Goal: Task Accomplishment & Management: Manage account settings

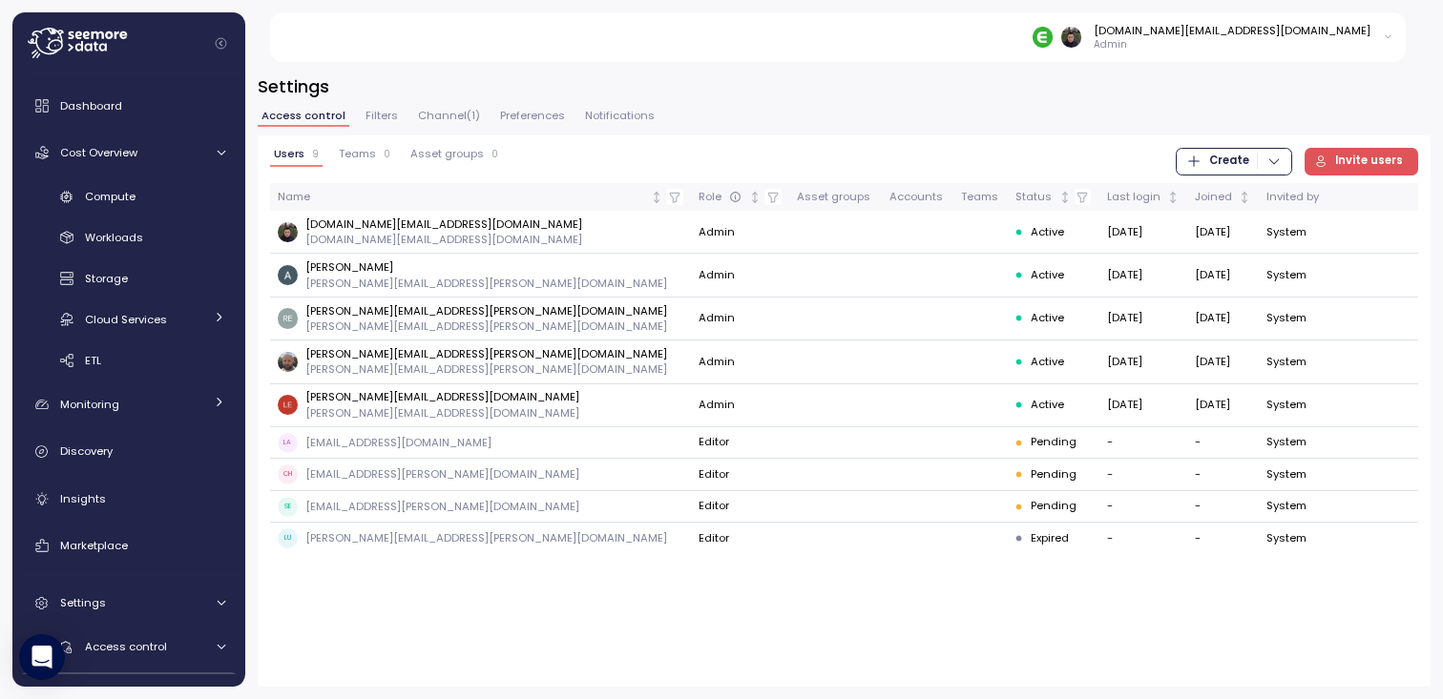
scroll to position [161, 0]
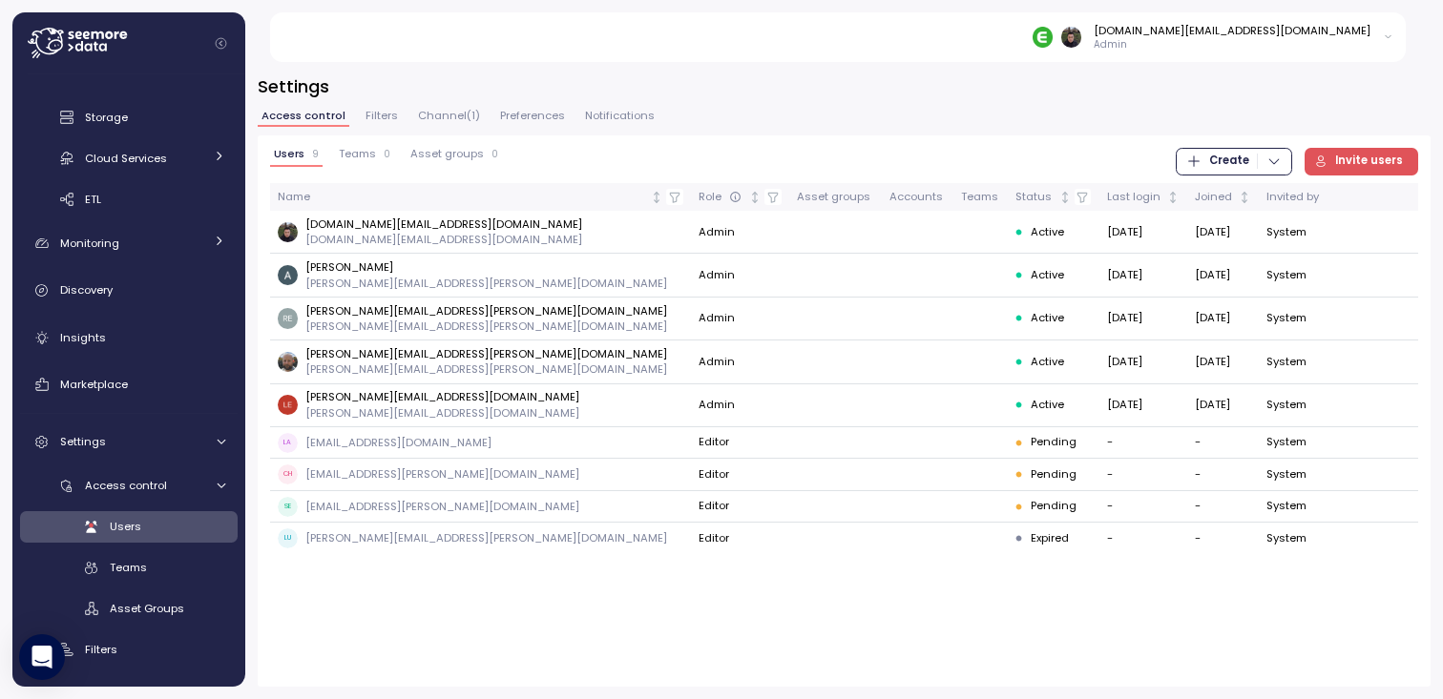
click at [590, 635] on div "Users 9 Teams 0 Asset groups 0 Create Invite users Name Role Asset groups Accou…" at bounding box center [844, 410] width 1173 height 551
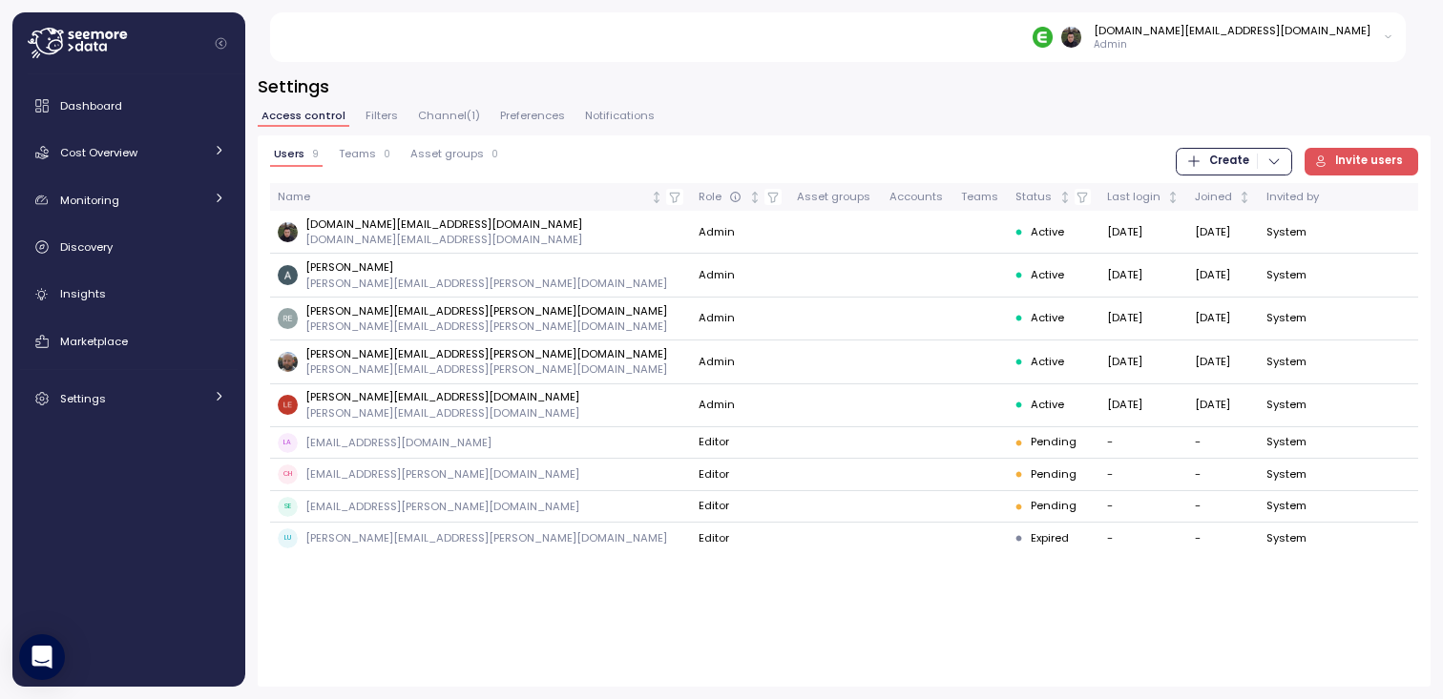
click at [456, 625] on div "Users 9 Teams 0 Asset groups 0 Create Invite users Name Role Asset groups Accou…" at bounding box center [844, 410] width 1173 height 551
click at [449, 623] on div "Users 9 Teams 0 Asset groups 0 Create Invite users Name Role Asset groups Accou…" at bounding box center [844, 410] width 1173 height 551
click at [156, 398] on div "Settings" at bounding box center [131, 398] width 143 height 19
click at [131, 450] on div "Access control" at bounding box center [144, 442] width 118 height 19
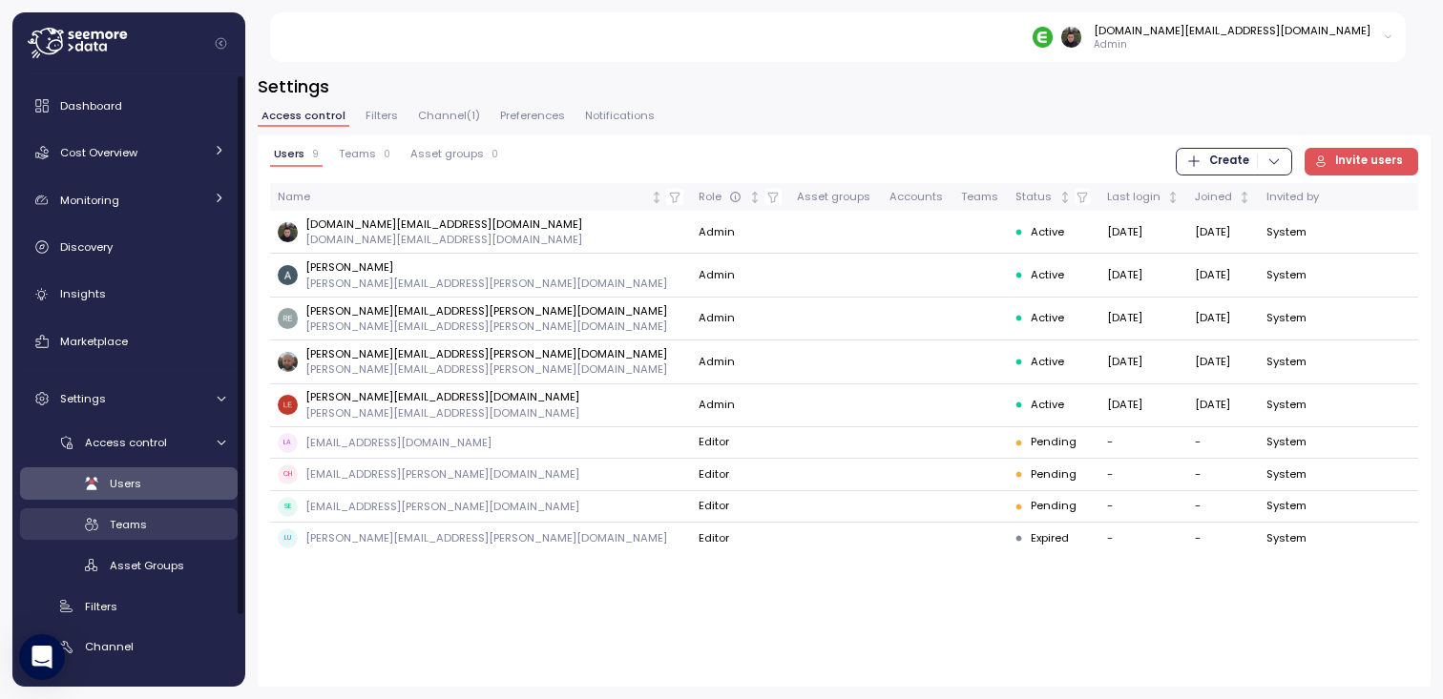
click at [126, 519] on span "Teams" at bounding box center [128, 524] width 37 height 15
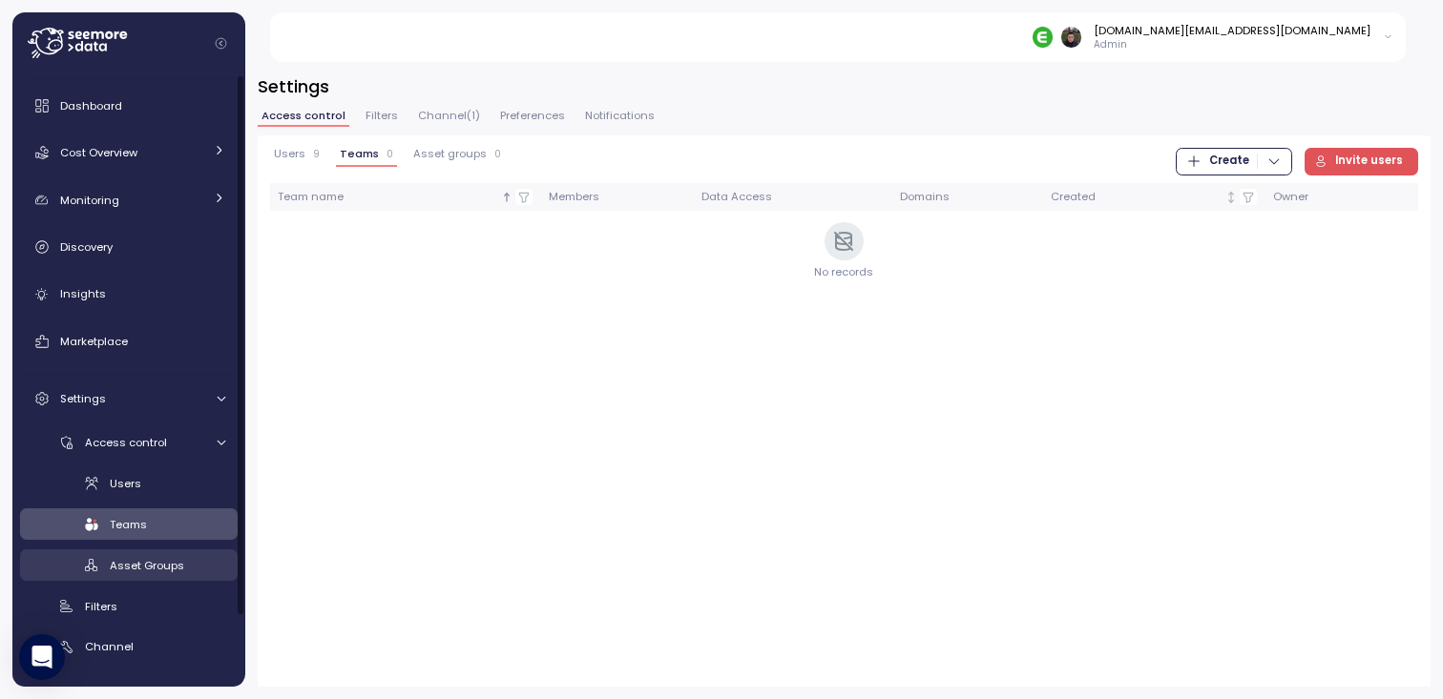
click at [125, 563] on span "Asset Groups" at bounding box center [147, 565] width 74 height 15
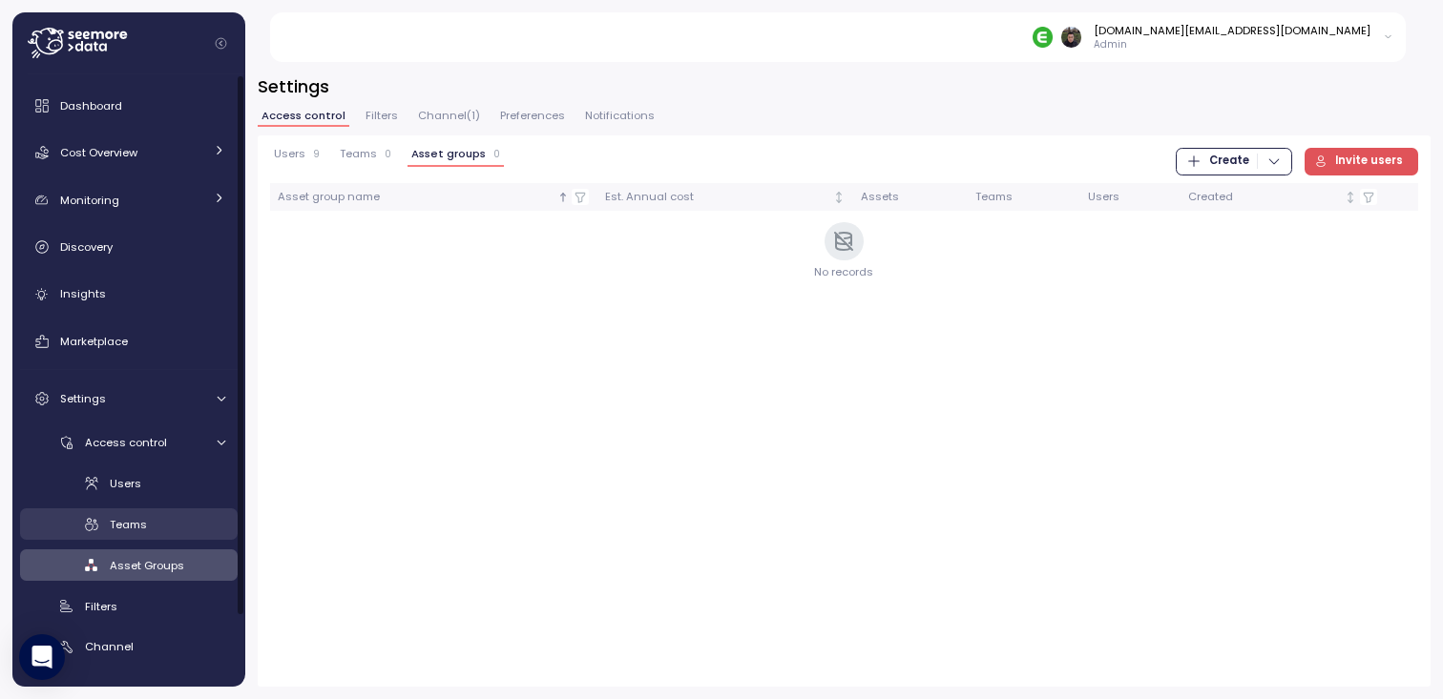
click at [126, 519] on span "Teams" at bounding box center [128, 524] width 37 height 15
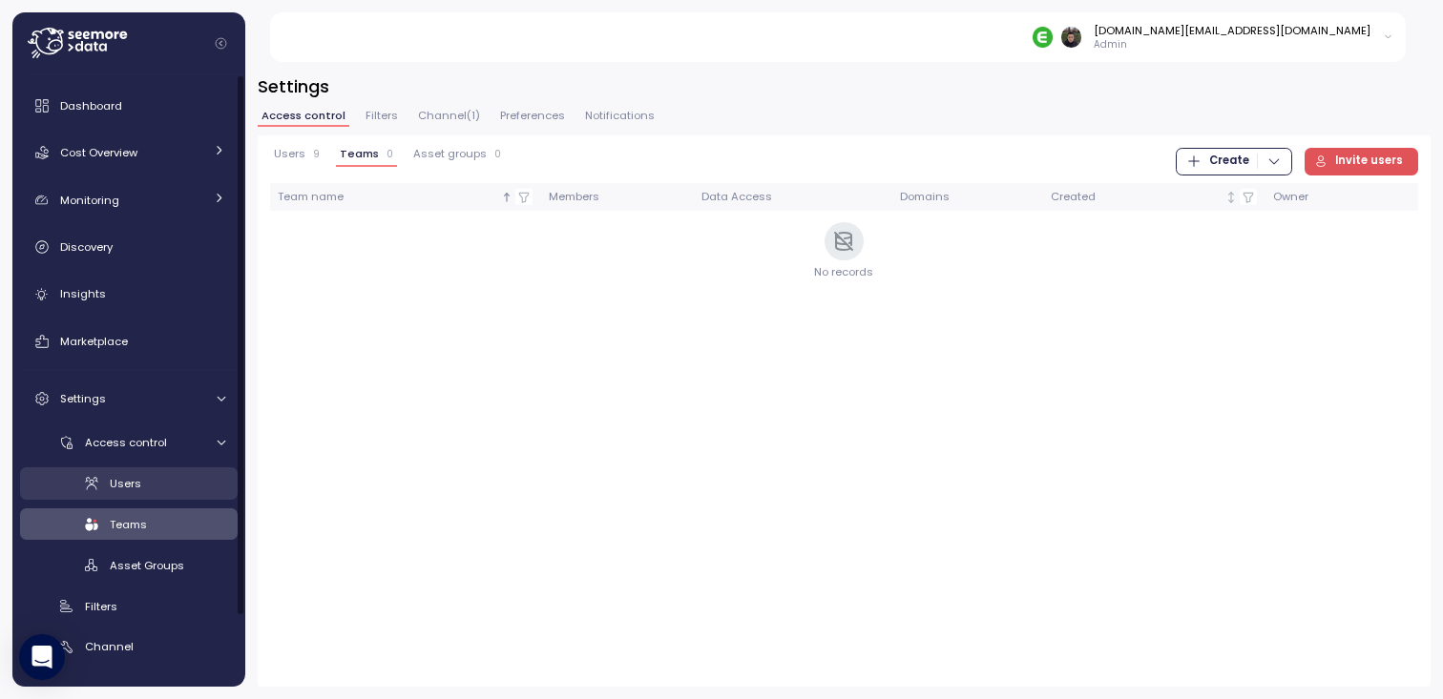
click at [135, 471] on link "Users" at bounding box center [129, 483] width 218 height 31
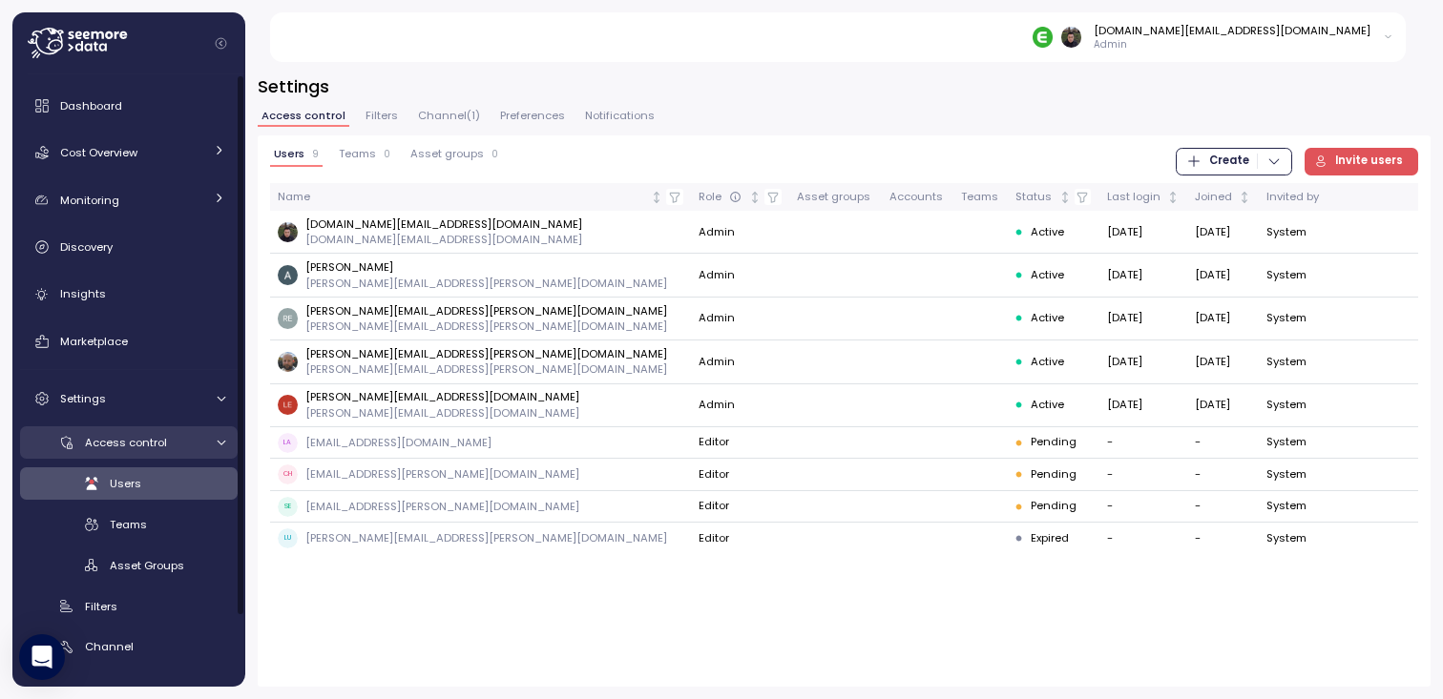
click at [140, 439] on span "Access control" at bounding box center [126, 442] width 82 height 15
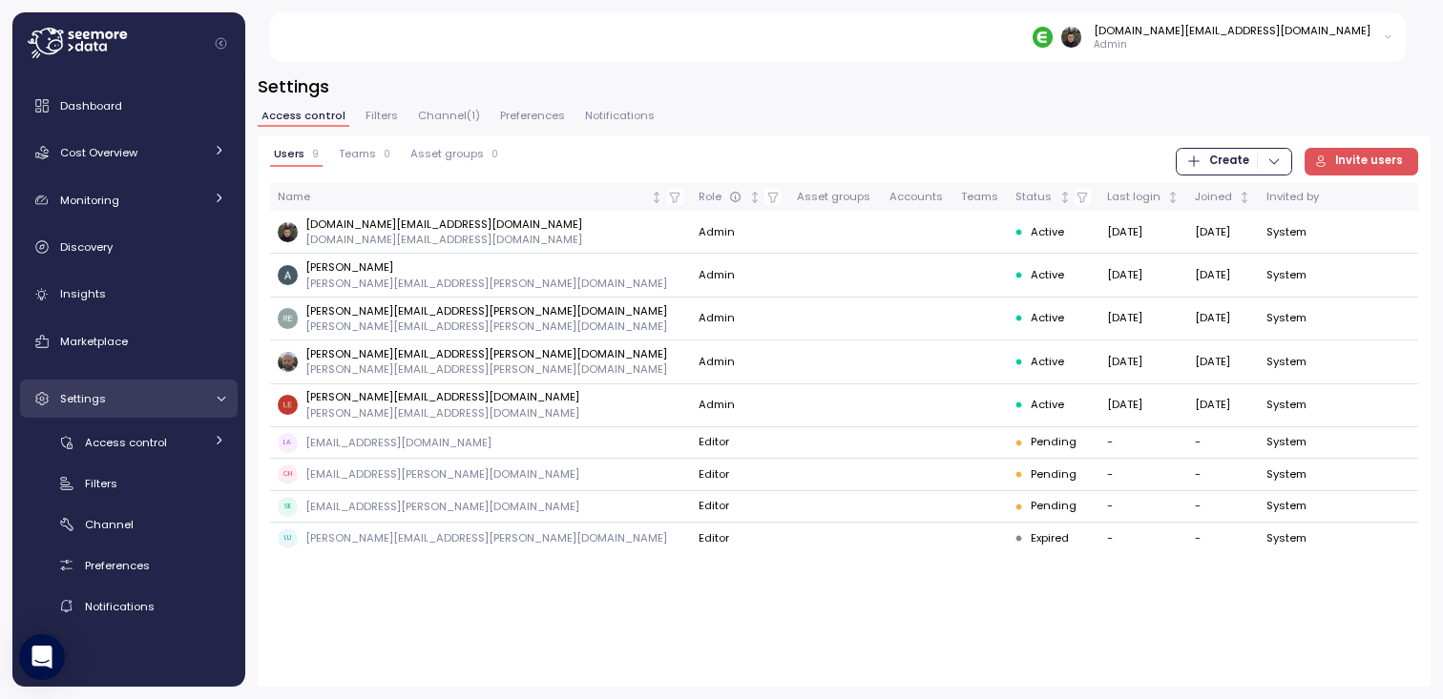
click at [146, 392] on div "Settings" at bounding box center [131, 398] width 143 height 19
click at [119, 501] on div "Access control Users Teams Asset Groups Filters Channel Preferences Notificatio…" at bounding box center [129, 524] width 218 height 196
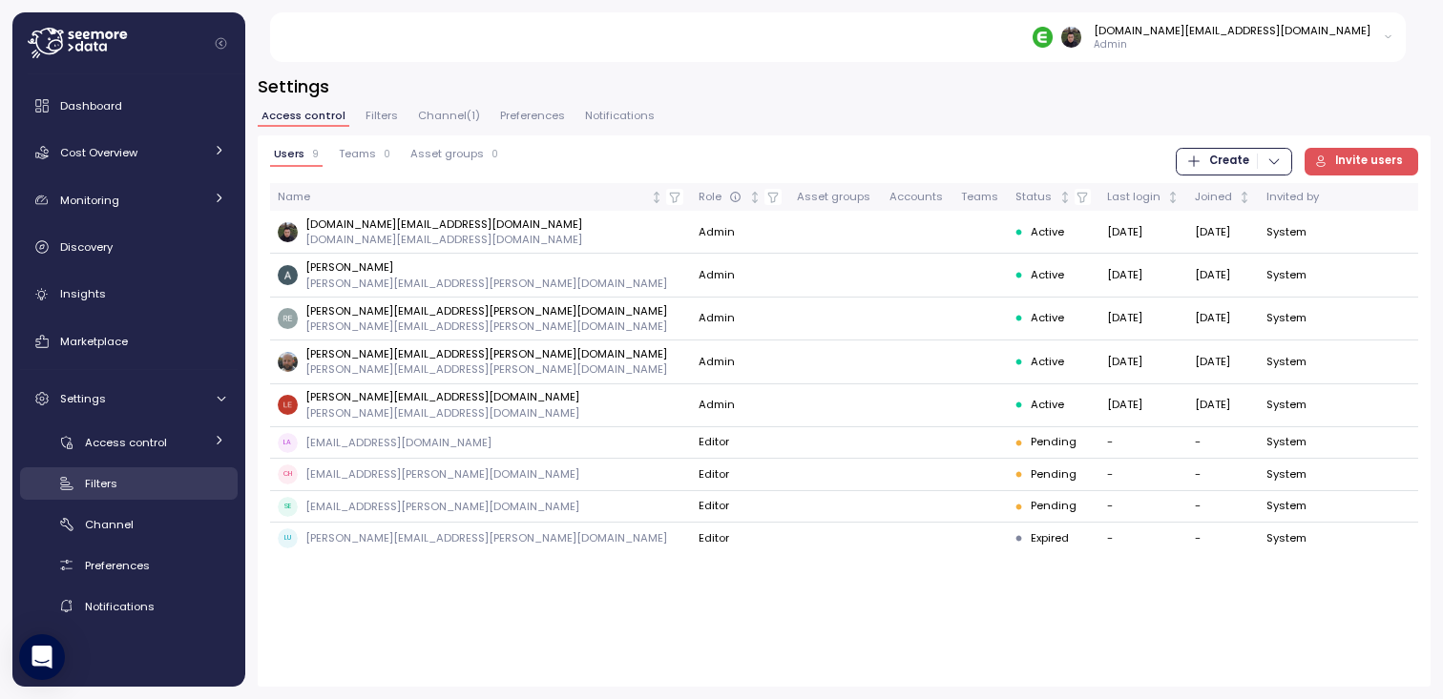
click at [122, 487] on div "Filters" at bounding box center [155, 483] width 140 height 19
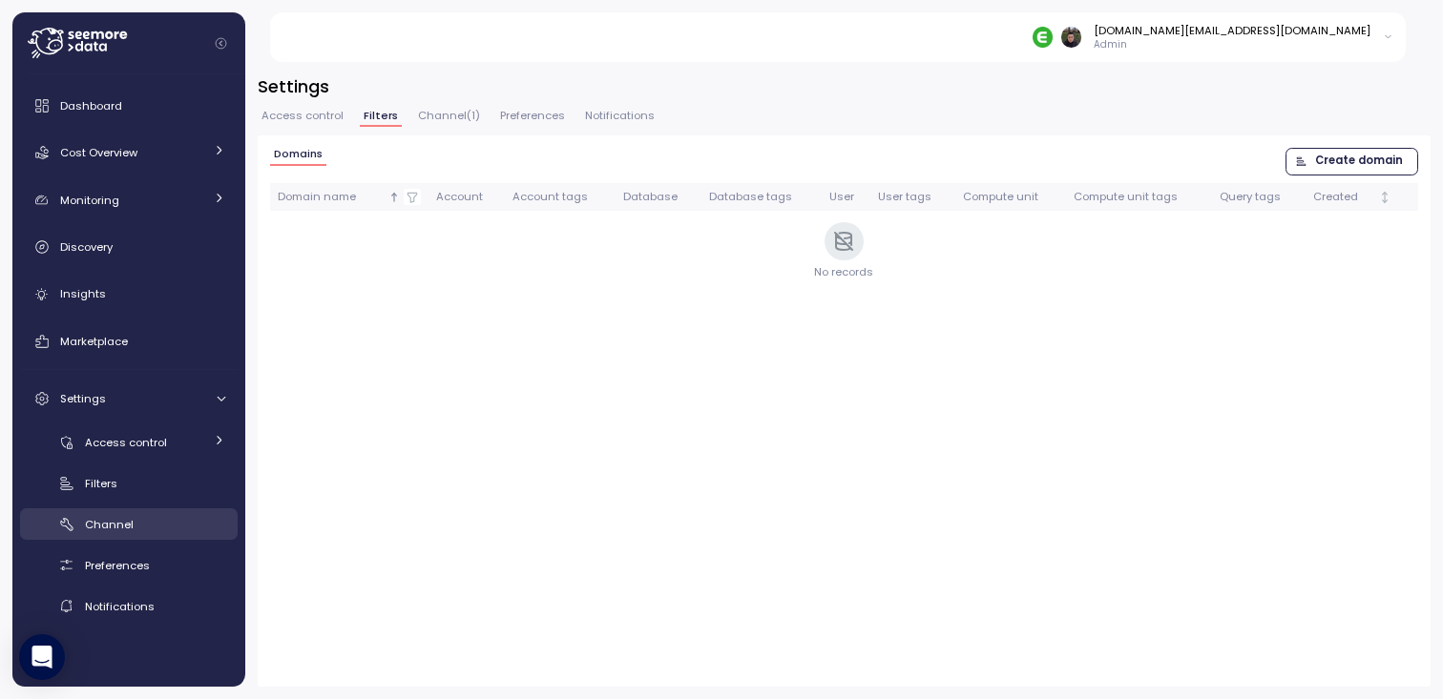
click at [128, 528] on span "Channel" at bounding box center [109, 524] width 49 height 15
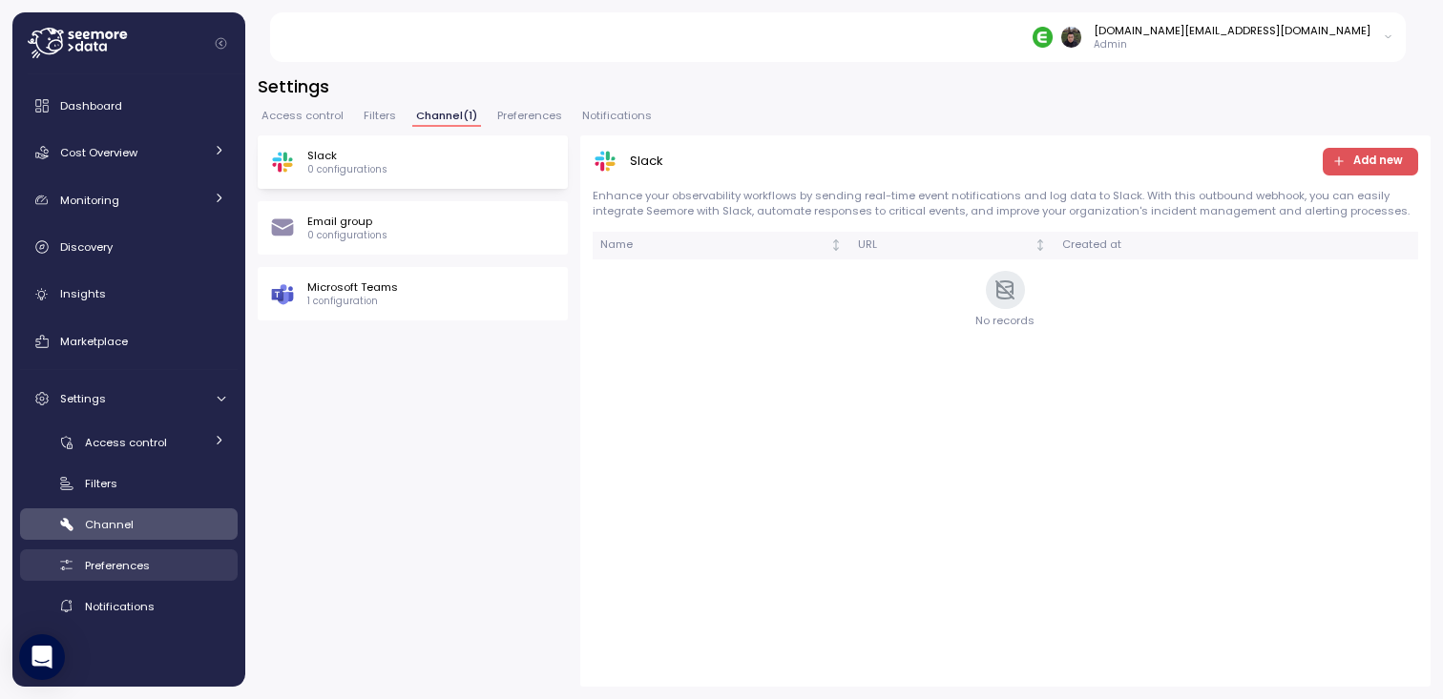
click at [129, 556] on div "Preferences" at bounding box center [155, 565] width 140 height 19
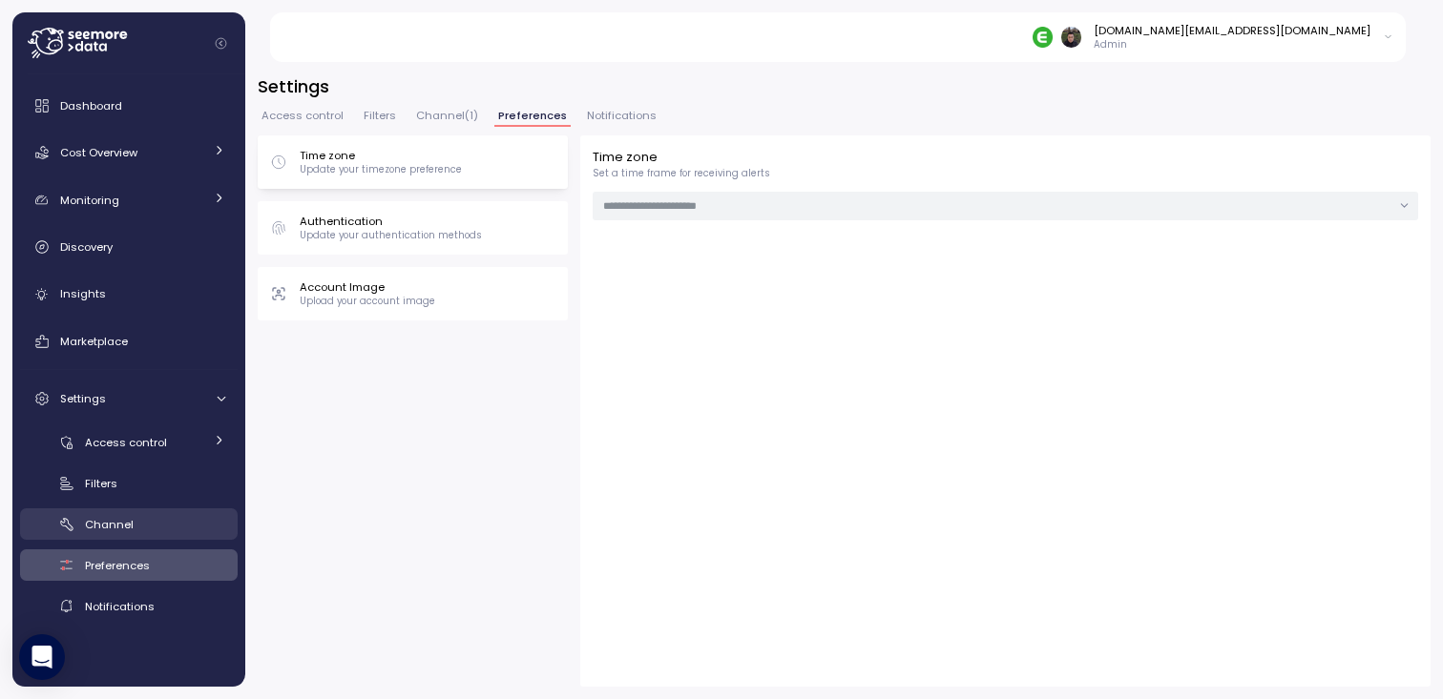
type input "***"
click at [130, 530] on span "Channel" at bounding box center [109, 524] width 49 height 15
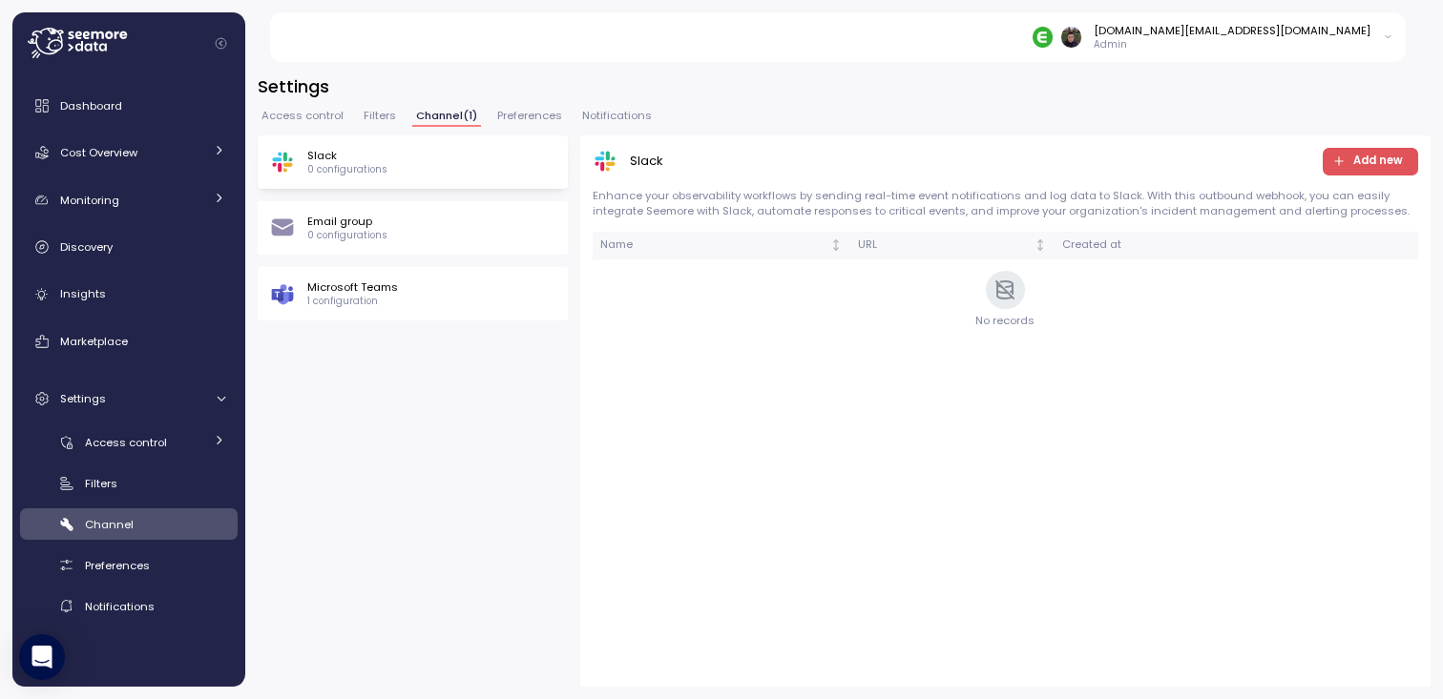
click at [426, 296] on div "Microsoft Teams 1 configuration" at bounding box center [412, 294] width 285 height 29
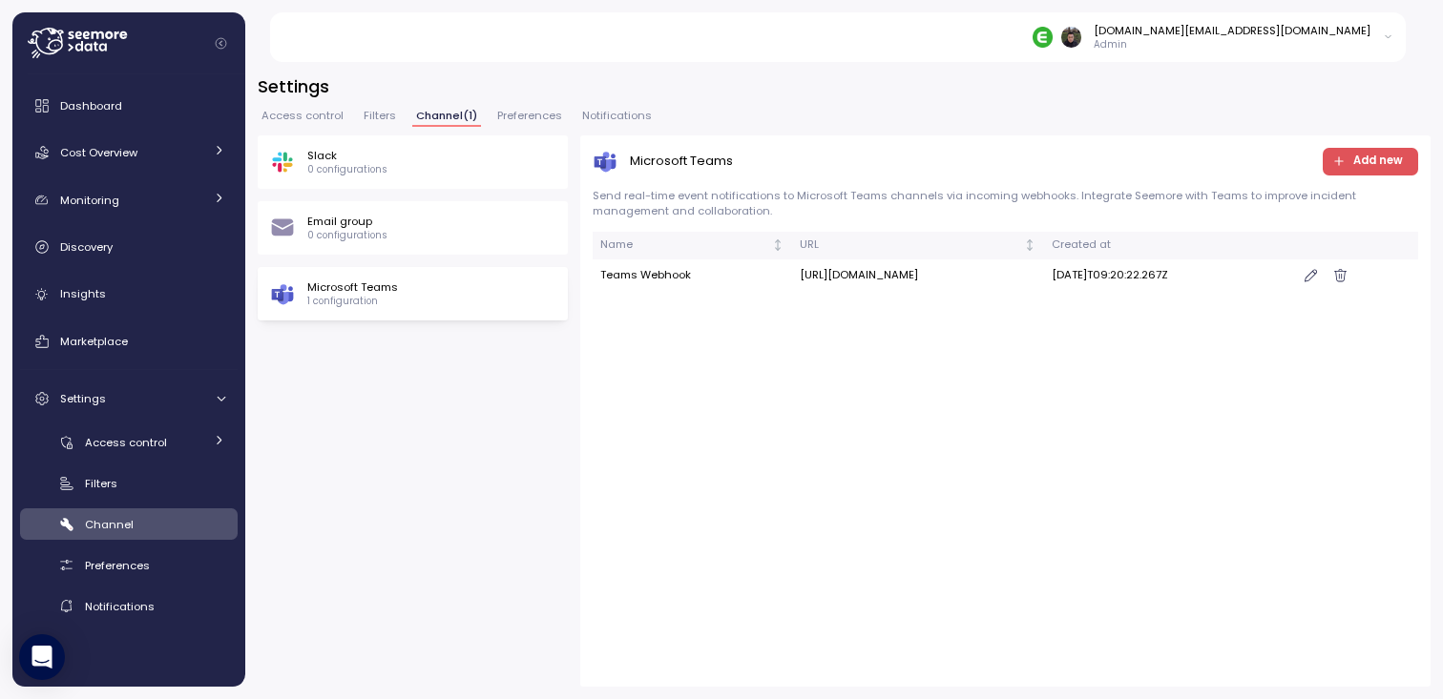
click at [406, 431] on div "Slack 0 configurations Email group 0 configurations Microsoft Teams 1 configura…" at bounding box center [844, 410] width 1173 height 551
click at [132, 572] on span "Preferences" at bounding box center [117, 565] width 65 height 15
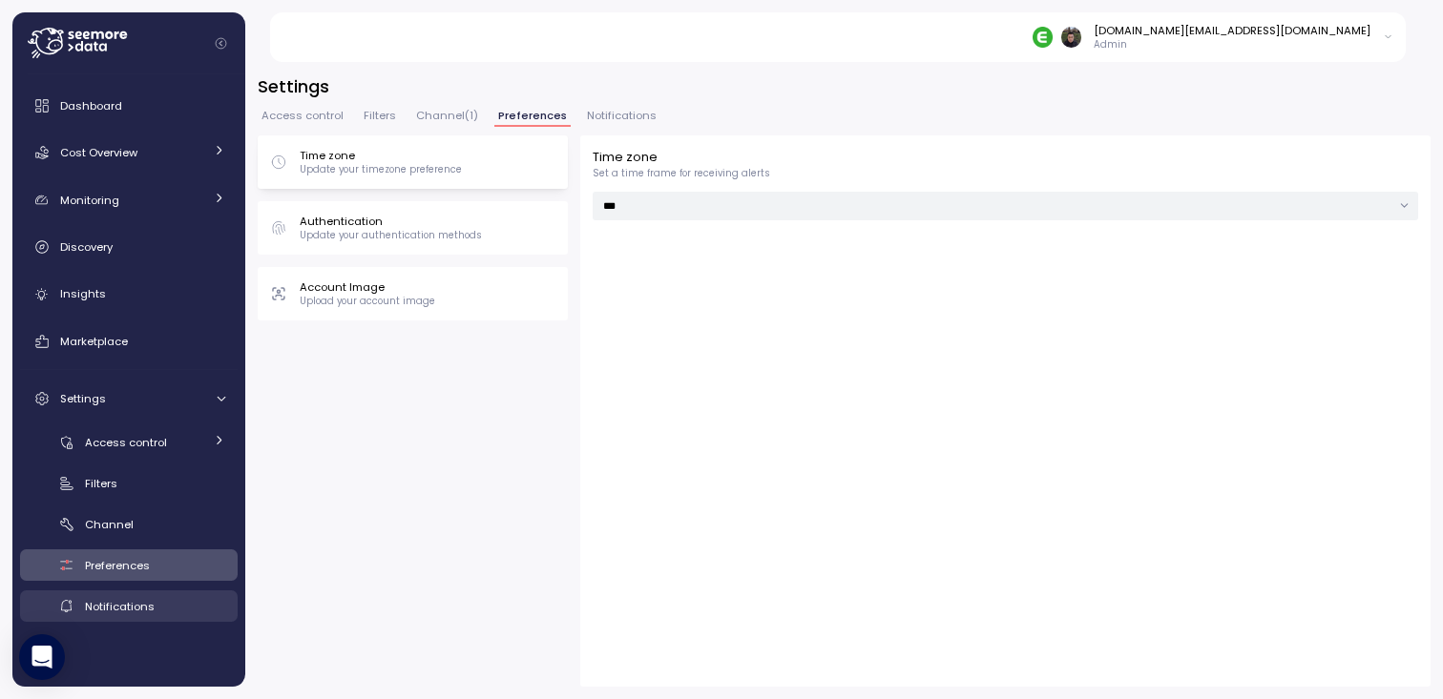
click at [131, 600] on span "Notifications" at bounding box center [120, 606] width 70 height 15
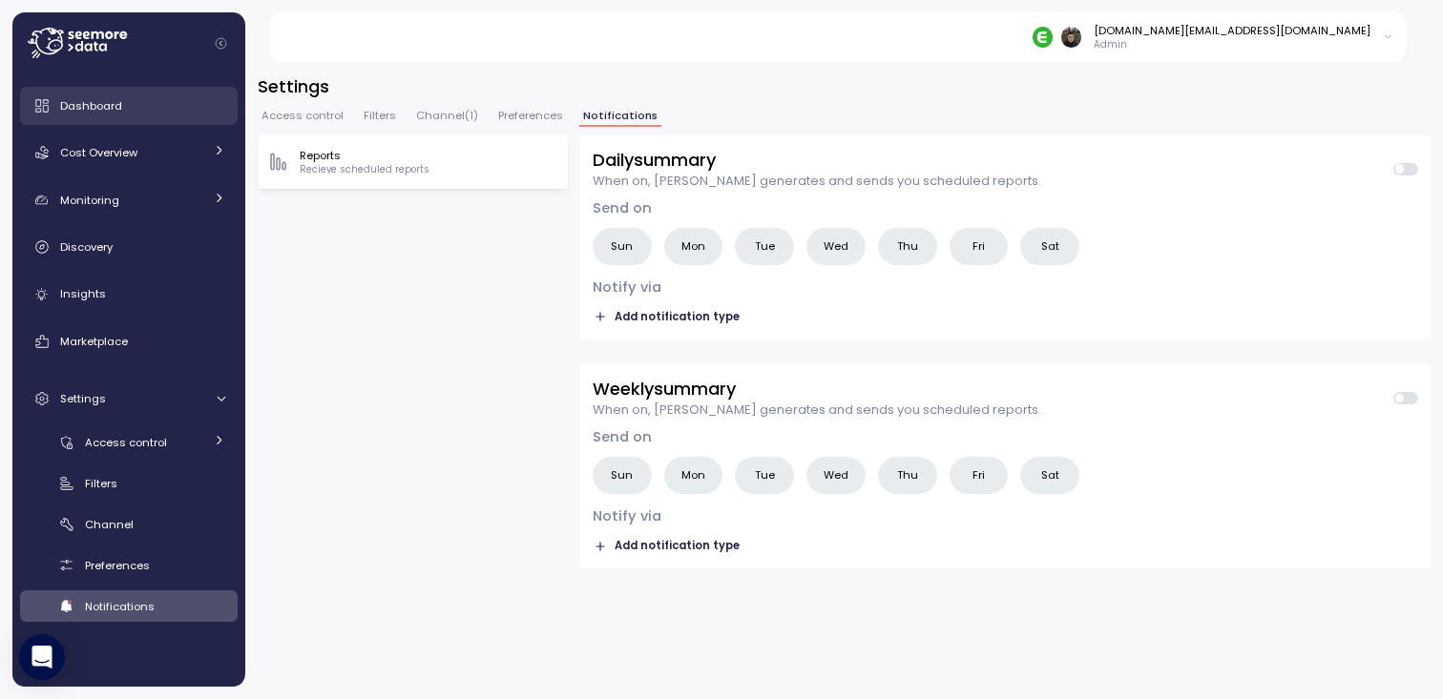
click at [148, 105] on div "Dashboard" at bounding box center [142, 105] width 165 height 19
